Goal: Check status: Check status

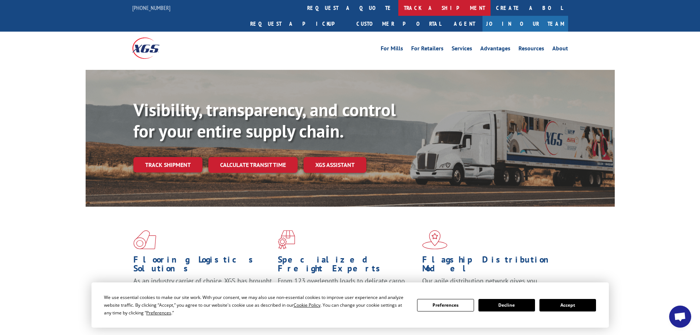
click at [399, 8] on link "track a shipment" at bounding box center [445, 8] width 92 height 16
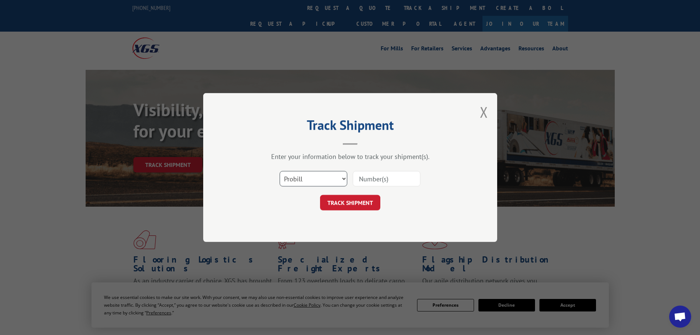
click at [307, 179] on select "Select category... Probill BOL PO" at bounding box center [314, 178] width 68 height 15
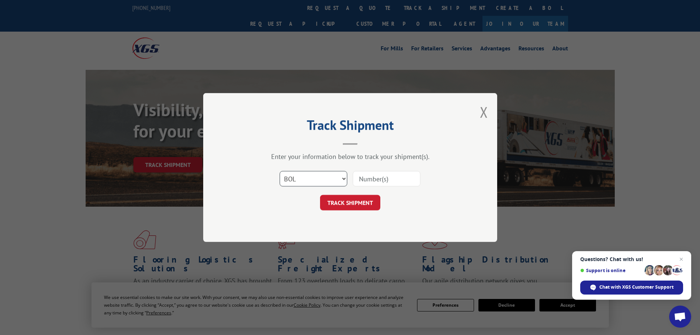
click at [280, 171] on select "Select category... Probill BOL PO" at bounding box center [314, 178] width 68 height 15
click at [308, 179] on select "Select category... Probill BOL PO" at bounding box center [314, 178] width 68 height 15
select select "po"
click at [280, 171] on select "Select category... Probill BOL PO" at bounding box center [314, 178] width 68 height 15
click at [374, 176] on input at bounding box center [387, 178] width 68 height 15
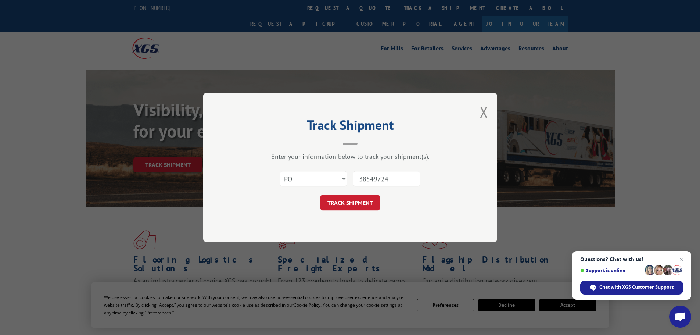
type input "38549724"
click at [320, 195] on button "TRACK SHIPMENT" at bounding box center [350, 202] width 60 height 15
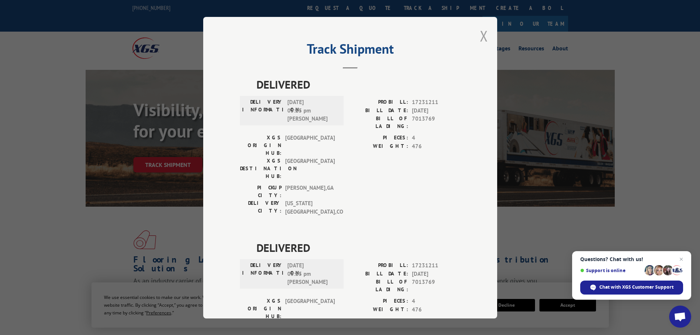
click at [480, 34] on button "Close modal" at bounding box center [484, 35] width 8 height 19
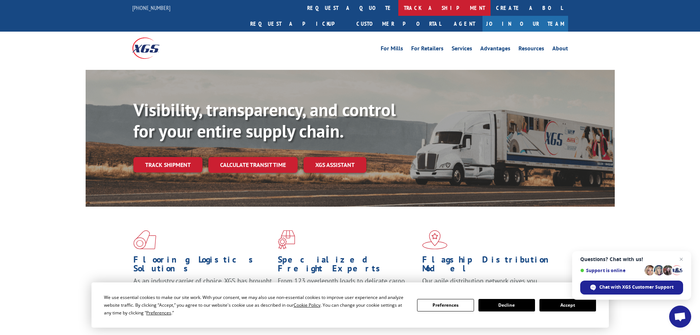
click at [399, 8] on link "track a shipment" at bounding box center [445, 8] width 92 height 16
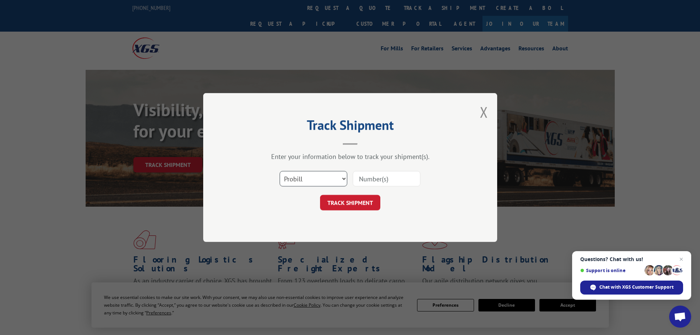
click at [337, 181] on select "Select category... Probill BOL PO" at bounding box center [314, 178] width 68 height 15
select select "po"
click at [280, 171] on select "Select category... Probill BOL PO" at bounding box center [314, 178] width 68 height 15
click at [372, 175] on input at bounding box center [387, 178] width 68 height 15
type input "38549839"
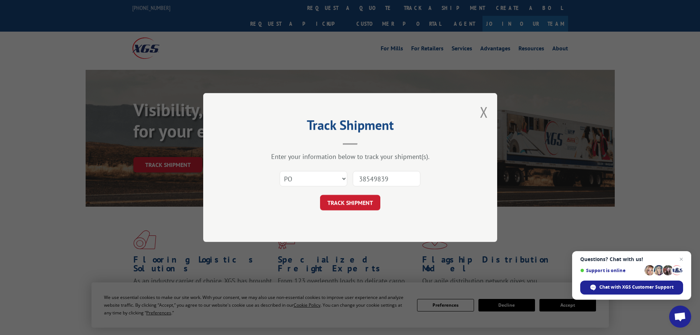
click button "TRACK SHIPMENT" at bounding box center [350, 202] width 60 height 15
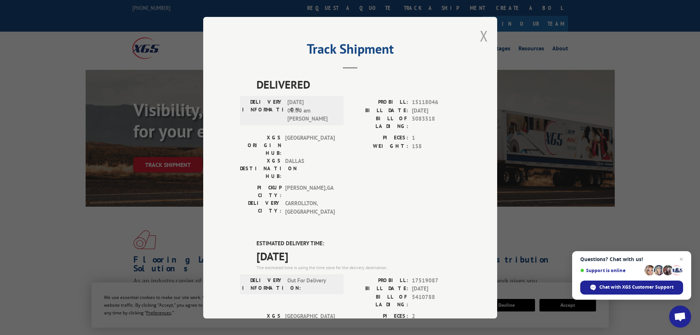
click at [481, 35] on button "Close modal" at bounding box center [484, 35] width 8 height 19
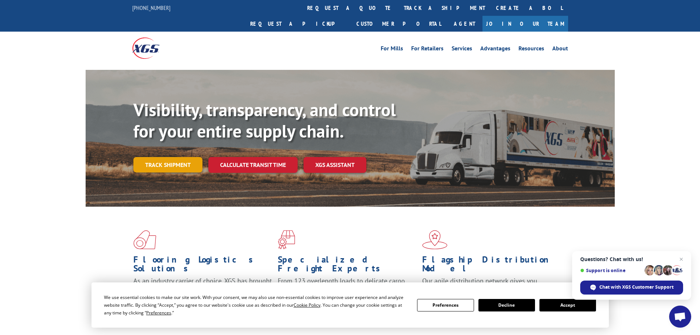
click at [175, 157] on link "Track shipment" at bounding box center [167, 164] width 69 height 15
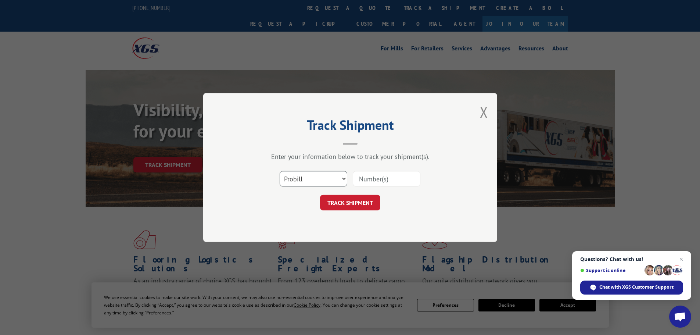
click at [326, 176] on select "Select category... Probill BOL PO" at bounding box center [314, 178] width 68 height 15
select select "po"
click at [280, 171] on select "Select category... Probill BOL PO" at bounding box center [314, 178] width 68 height 15
click at [367, 179] on input at bounding box center [387, 178] width 68 height 15
type input "38549850"
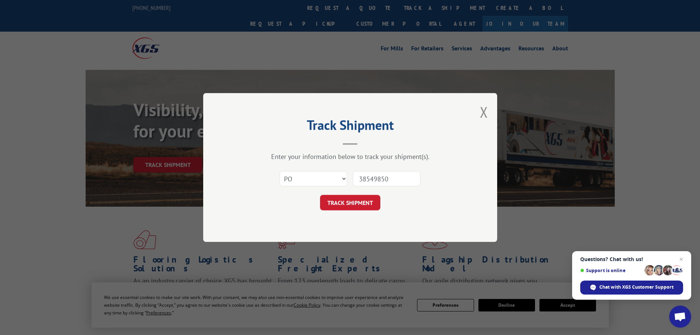
click button "TRACK SHIPMENT" at bounding box center [350, 202] width 60 height 15
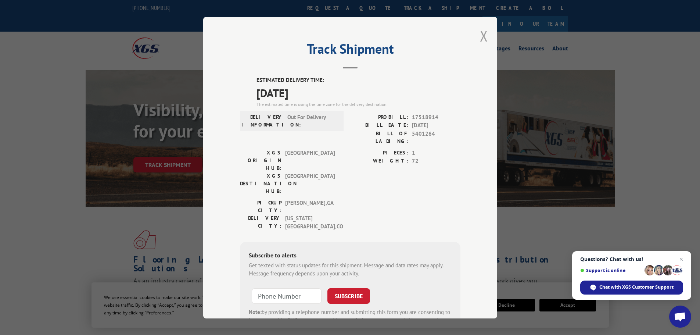
click at [480, 34] on button "Close modal" at bounding box center [484, 35] width 8 height 19
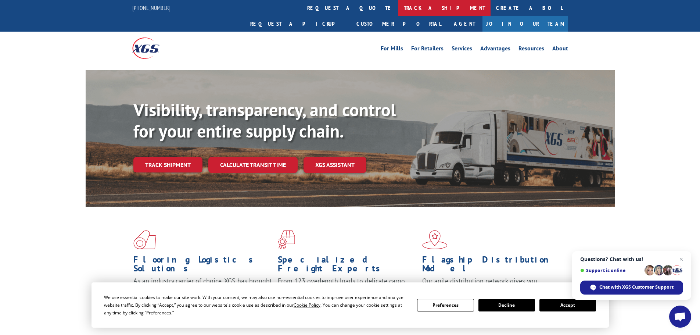
click at [399, 7] on link "track a shipment" at bounding box center [445, 8] width 92 height 16
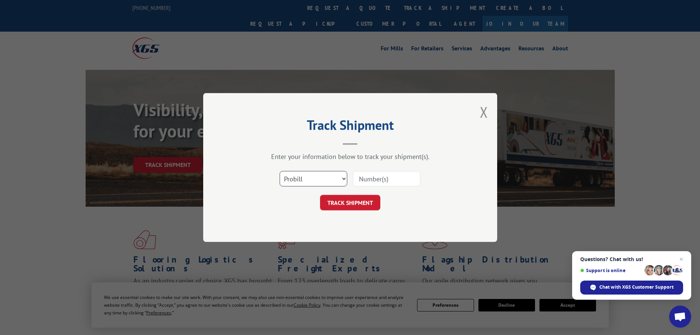
click at [318, 177] on select "Select category... Probill BOL PO" at bounding box center [314, 178] width 68 height 15
select select "po"
click at [280, 171] on select "Select category... Probill BOL PO" at bounding box center [314, 178] width 68 height 15
click at [376, 181] on input at bounding box center [387, 178] width 68 height 15
type input "38549883"
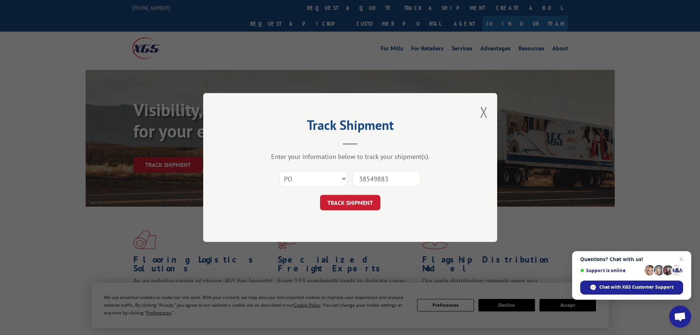
click at [320, 195] on button "TRACK SHIPMENT" at bounding box center [350, 202] width 60 height 15
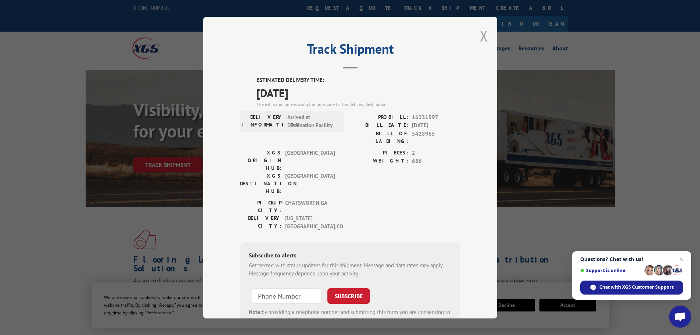
click at [481, 35] on button "Close modal" at bounding box center [484, 35] width 8 height 19
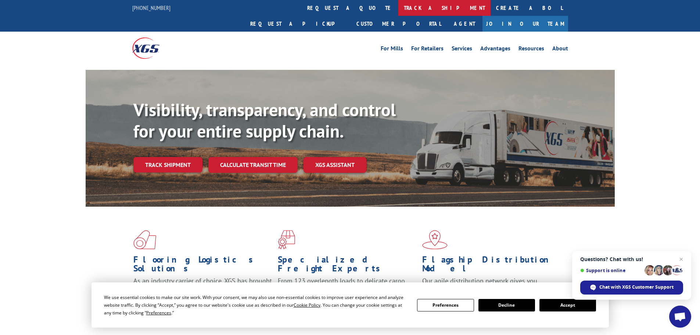
click at [399, 7] on link "track a shipment" at bounding box center [445, 8] width 92 height 16
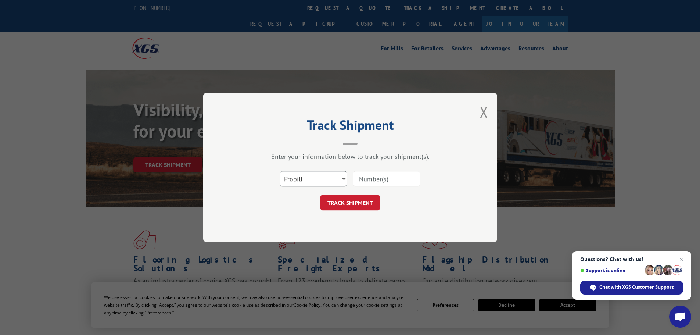
click at [308, 178] on select "Select category... Probill BOL PO" at bounding box center [314, 178] width 68 height 15
select select "po"
click at [280, 171] on select "Select category... Probill BOL PO" at bounding box center [314, 178] width 68 height 15
click at [372, 181] on input at bounding box center [387, 178] width 68 height 15
type input "38549962"
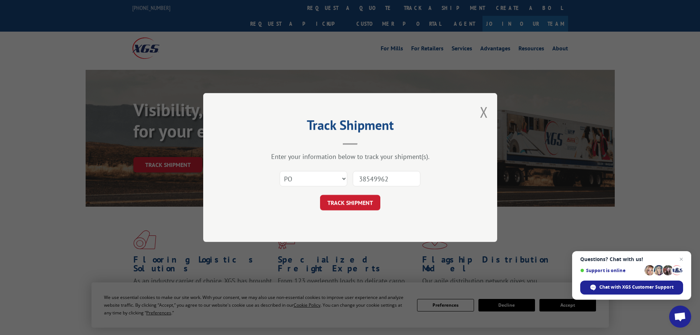
click at [320, 195] on button "TRACK SHIPMENT" at bounding box center [350, 202] width 60 height 15
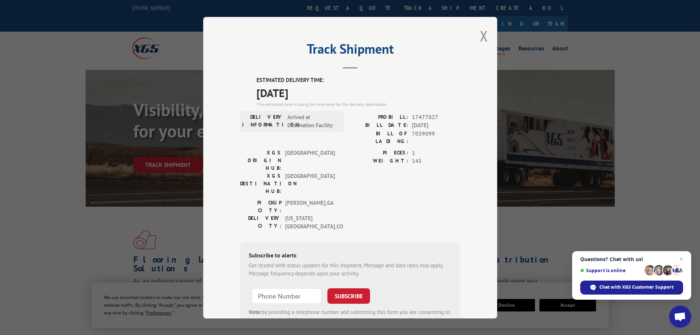
click at [480, 36] on button "Close modal" at bounding box center [484, 35] width 8 height 19
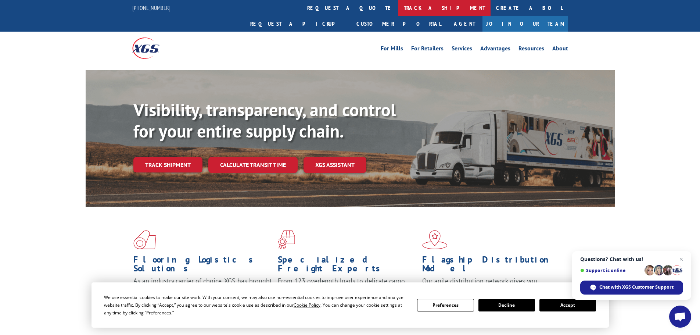
click at [399, 7] on link "track a shipment" at bounding box center [445, 8] width 92 height 16
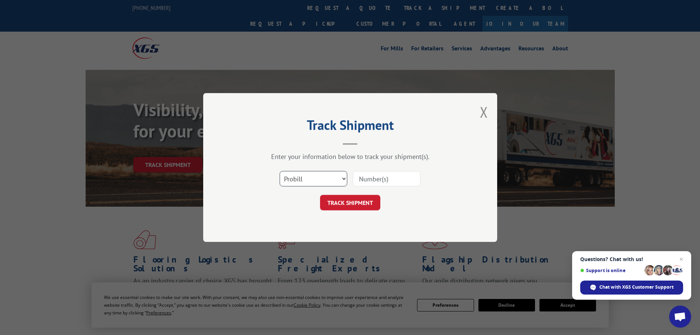
click at [306, 176] on select "Select category... Probill BOL PO" at bounding box center [314, 178] width 68 height 15
select select "po"
click at [280, 171] on select "Select category... Probill BOL PO" at bounding box center [314, 178] width 68 height 15
click at [378, 179] on input at bounding box center [387, 178] width 68 height 15
type input "38549955"
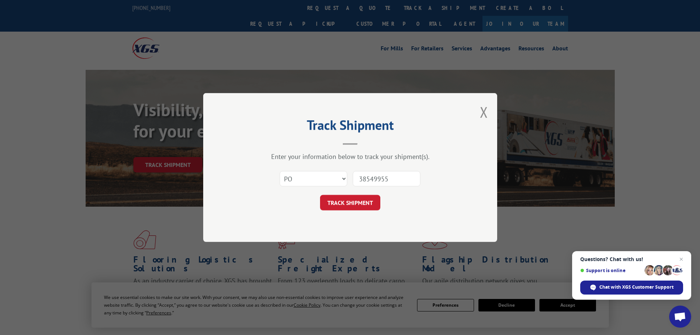
click at [320, 195] on button "TRACK SHIPMENT" at bounding box center [350, 202] width 60 height 15
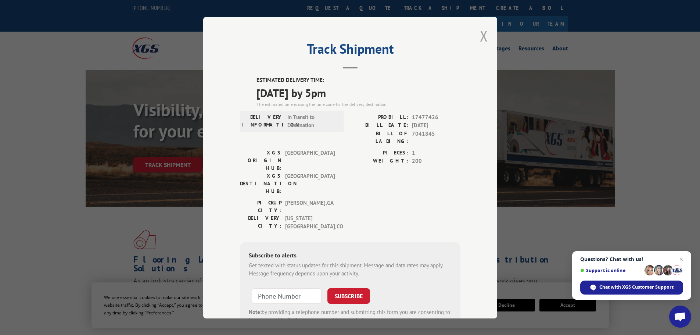
click at [480, 34] on button "Close modal" at bounding box center [484, 35] width 8 height 19
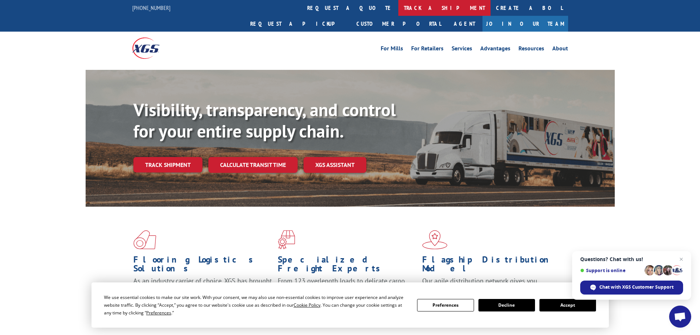
click at [399, 6] on link "track a shipment" at bounding box center [445, 8] width 92 height 16
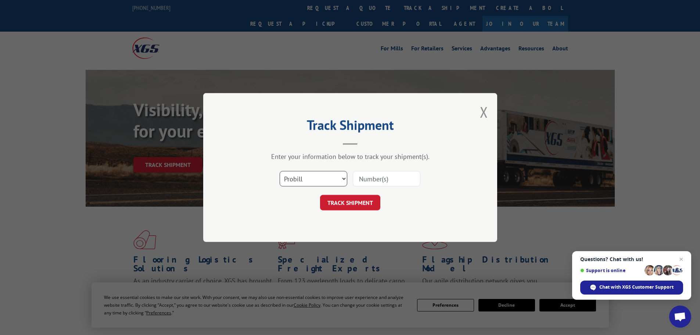
click at [312, 177] on select "Select category... Probill BOL PO" at bounding box center [314, 178] width 68 height 15
select select "po"
click at [280, 171] on select "Select category... Probill BOL PO" at bounding box center [314, 178] width 68 height 15
click at [366, 178] on input at bounding box center [387, 178] width 68 height 15
type input "38549967"
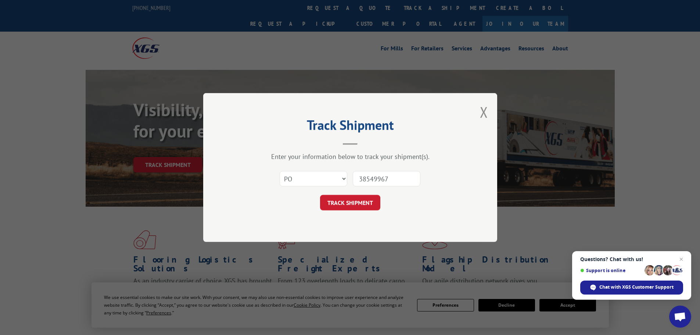
click at [320, 195] on button "TRACK SHIPMENT" at bounding box center [350, 202] width 60 height 15
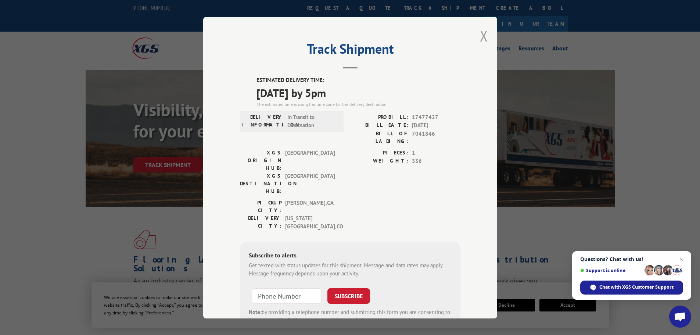
click at [482, 33] on button "Close modal" at bounding box center [484, 35] width 8 height 19
